Goal: Information Seeking & Learning: Learn about a topic

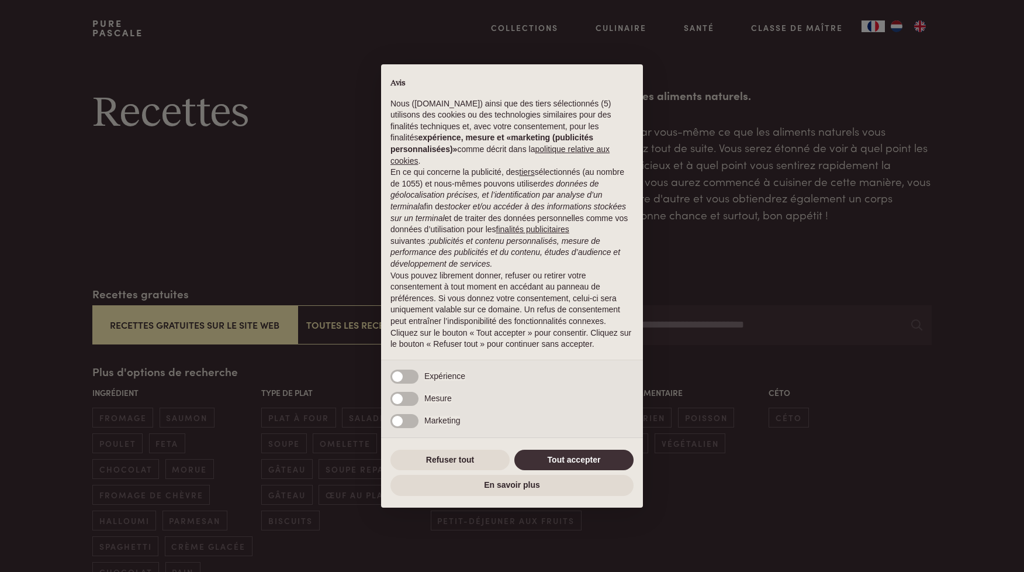
click at [544, 454] on button "Tout accepter" at bounding box center [573, 459] width 119 height 21
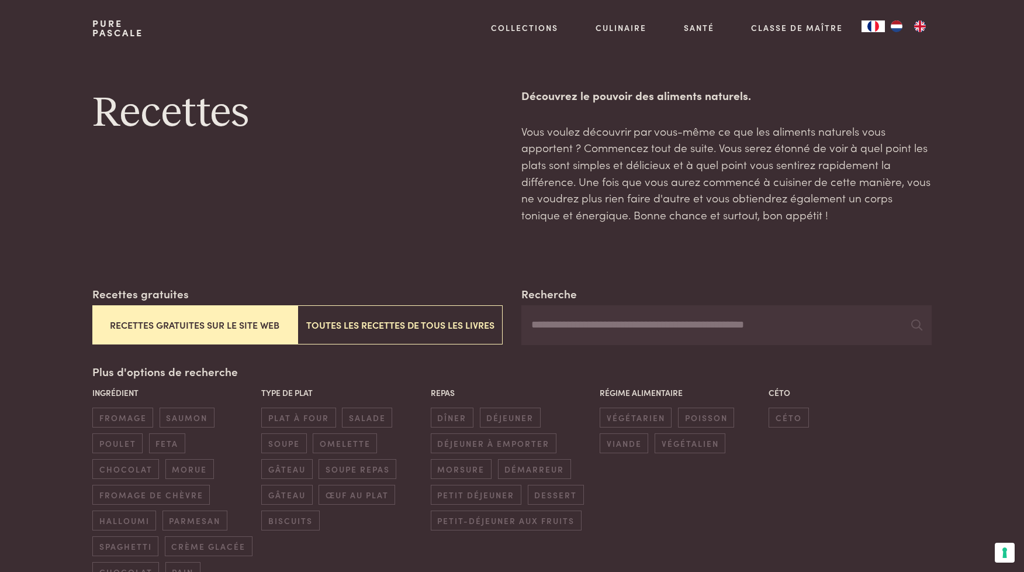
click at [243, 315] on button "Recettes gratuites sur le site web" at bounding box center [194, 324] width 205 height 39
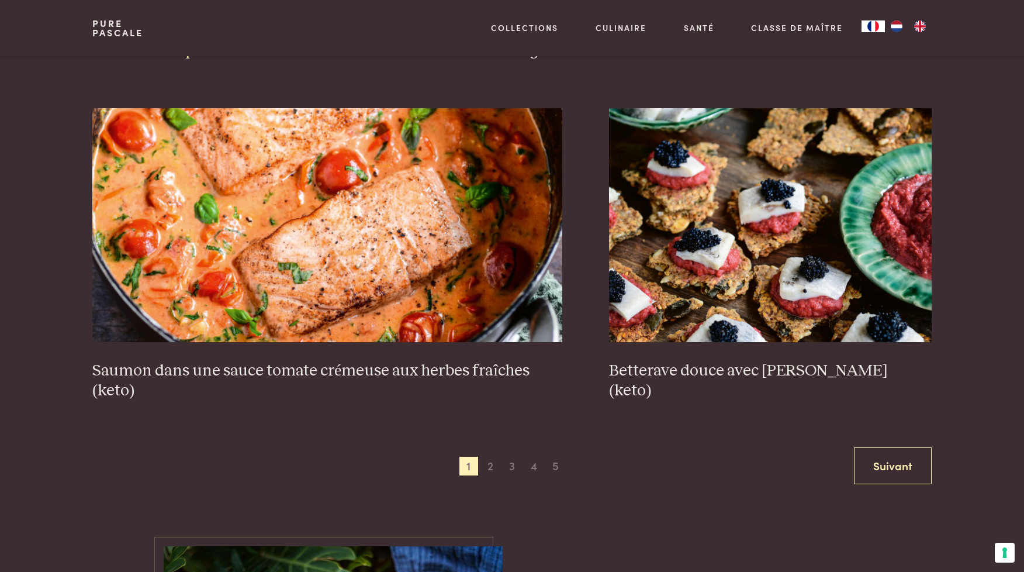
scroll to position [2121, 0]
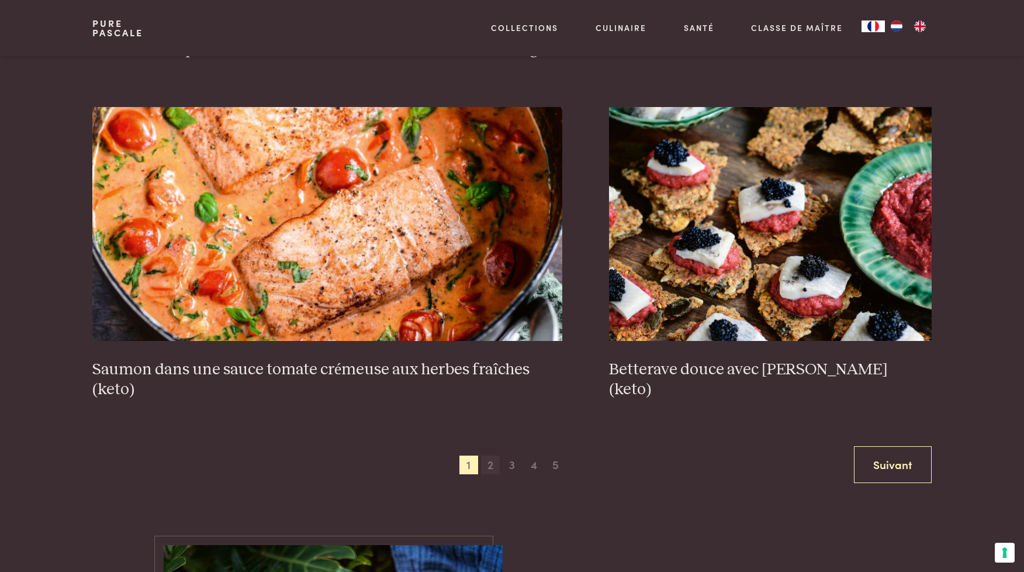
click at [486, 463] on span "2" at bounding box center [490, 464] width 19 height 19
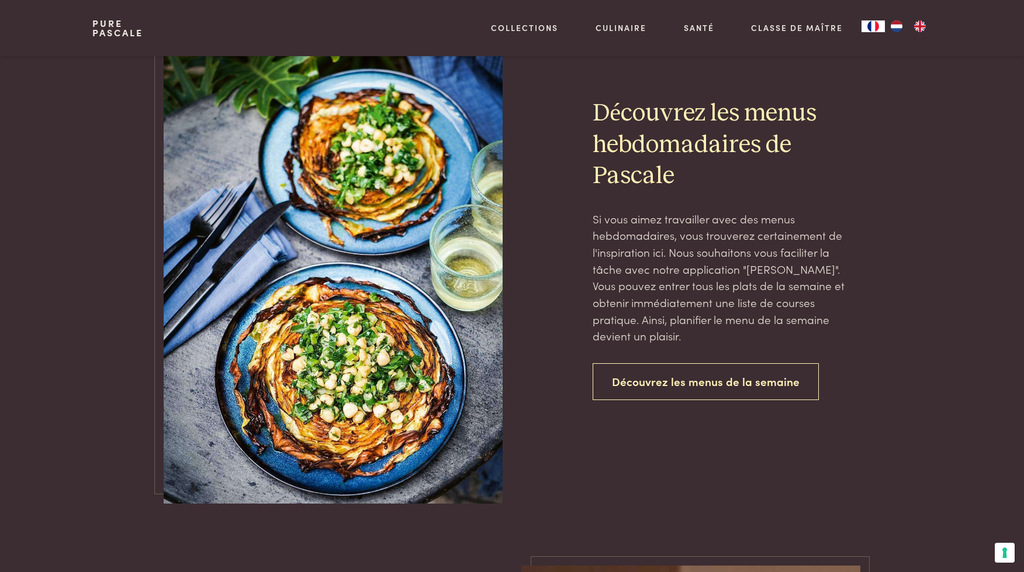
scroll to position [2672, 0]
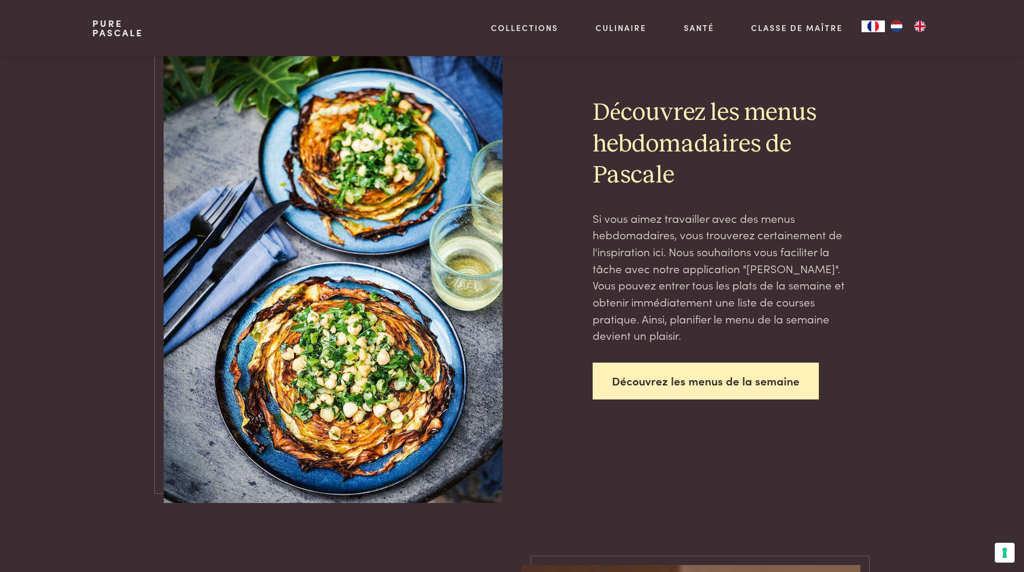
click at [683, 372] on link "Découvrez les menus de la semaine" at bounding box center [706, 380] width 226 height 37
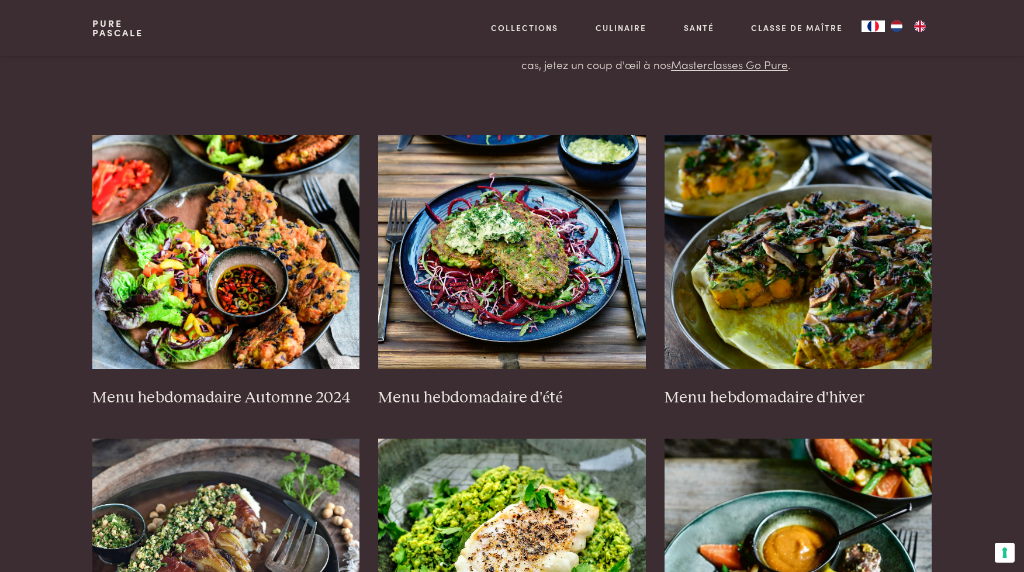
scroll to position [193, 0]
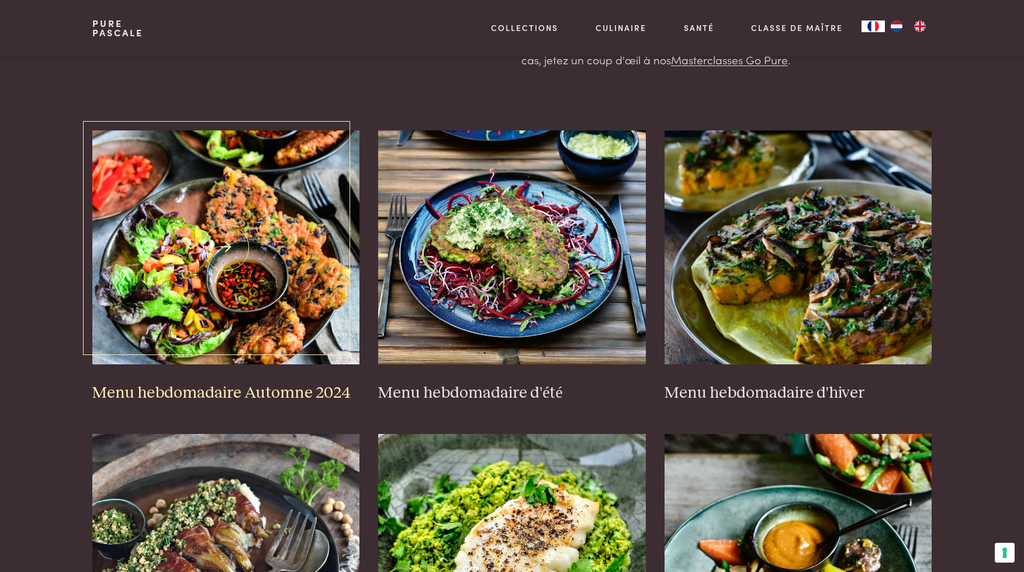
click at [313, 389] on h3 "Menu hebdomadaire Automne 2024" at bounding box center [226, 393] width 268 height 20
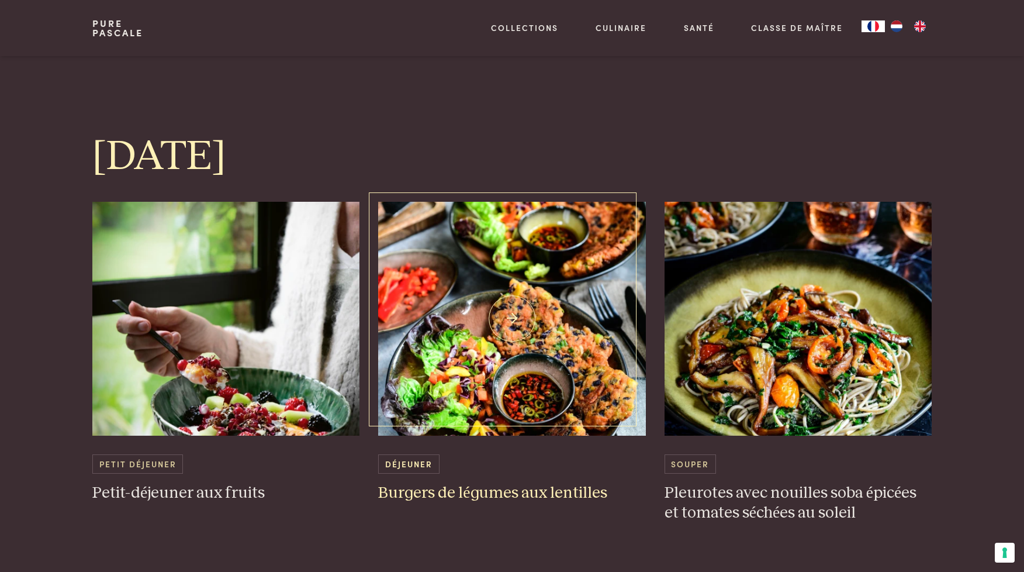
scroll to position [1085, 0]
